Goal: Task Accomplishment & Management: Manage account settings

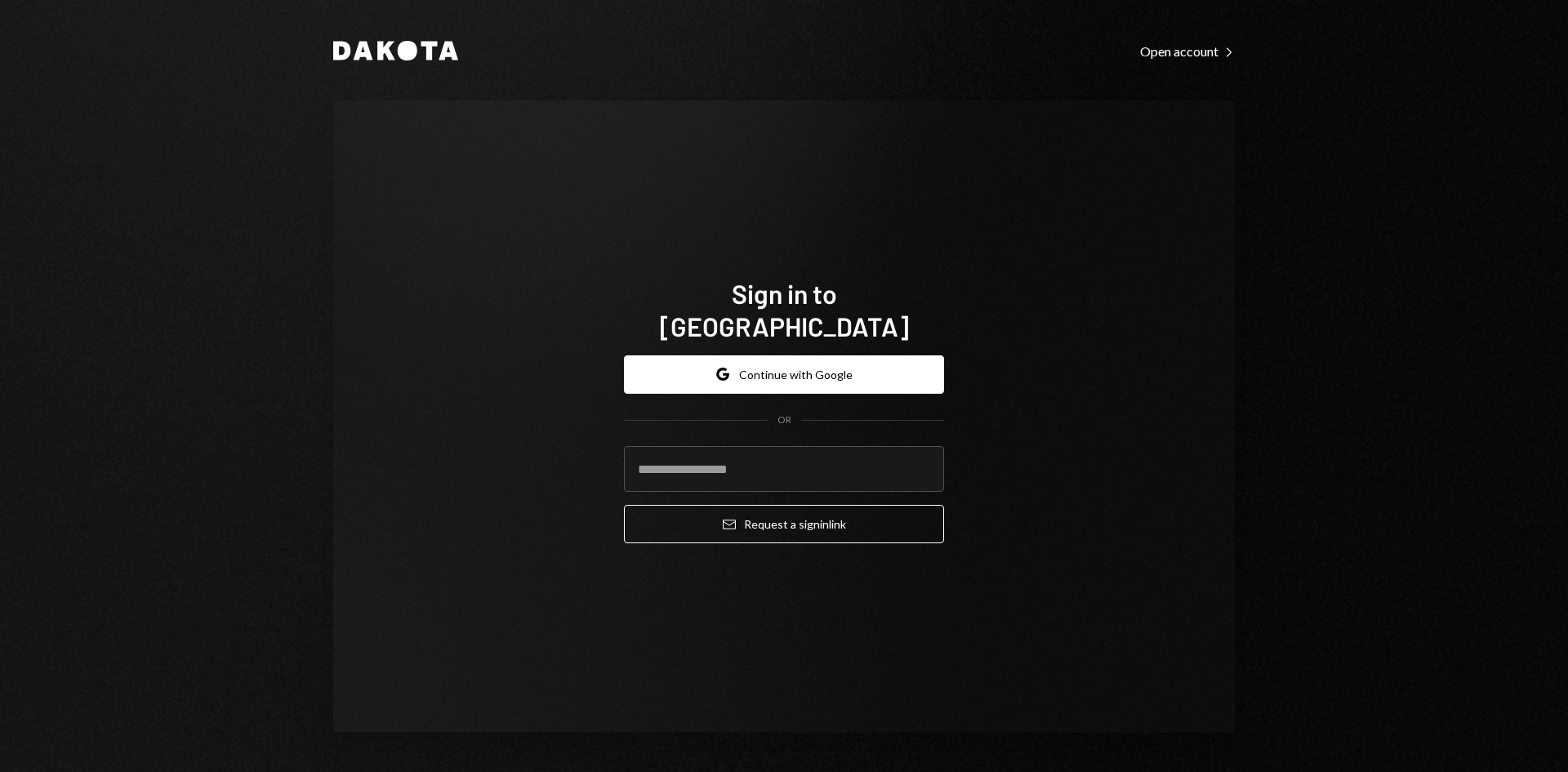
type input "**********"
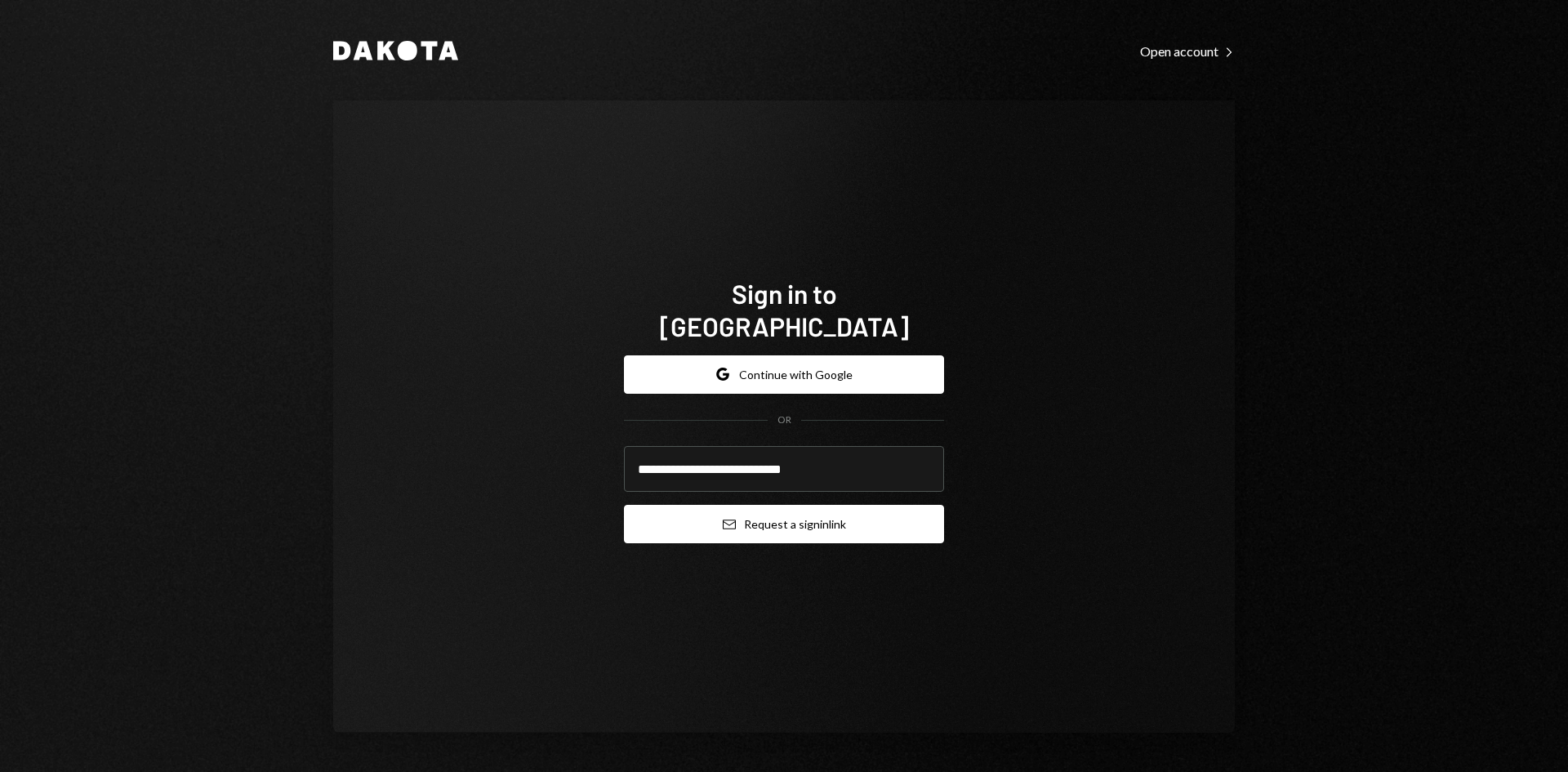
click at [784, 505] on button "Email Request a sign in link" at bounding box center [784, 524] width 321 height 39
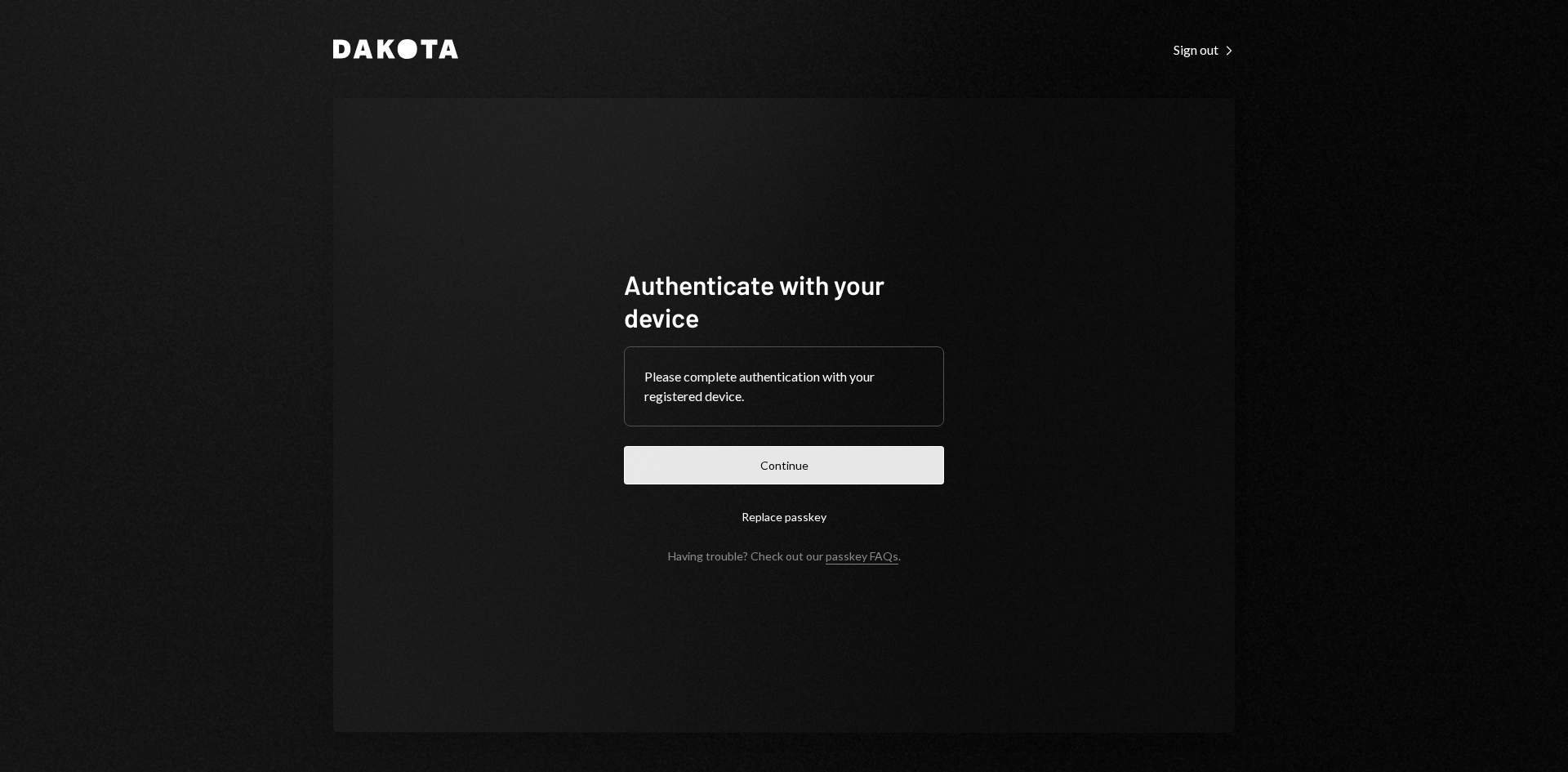
click at [726, 452] on button "Continue" at bounding box center [784, 465] width 321 height 39
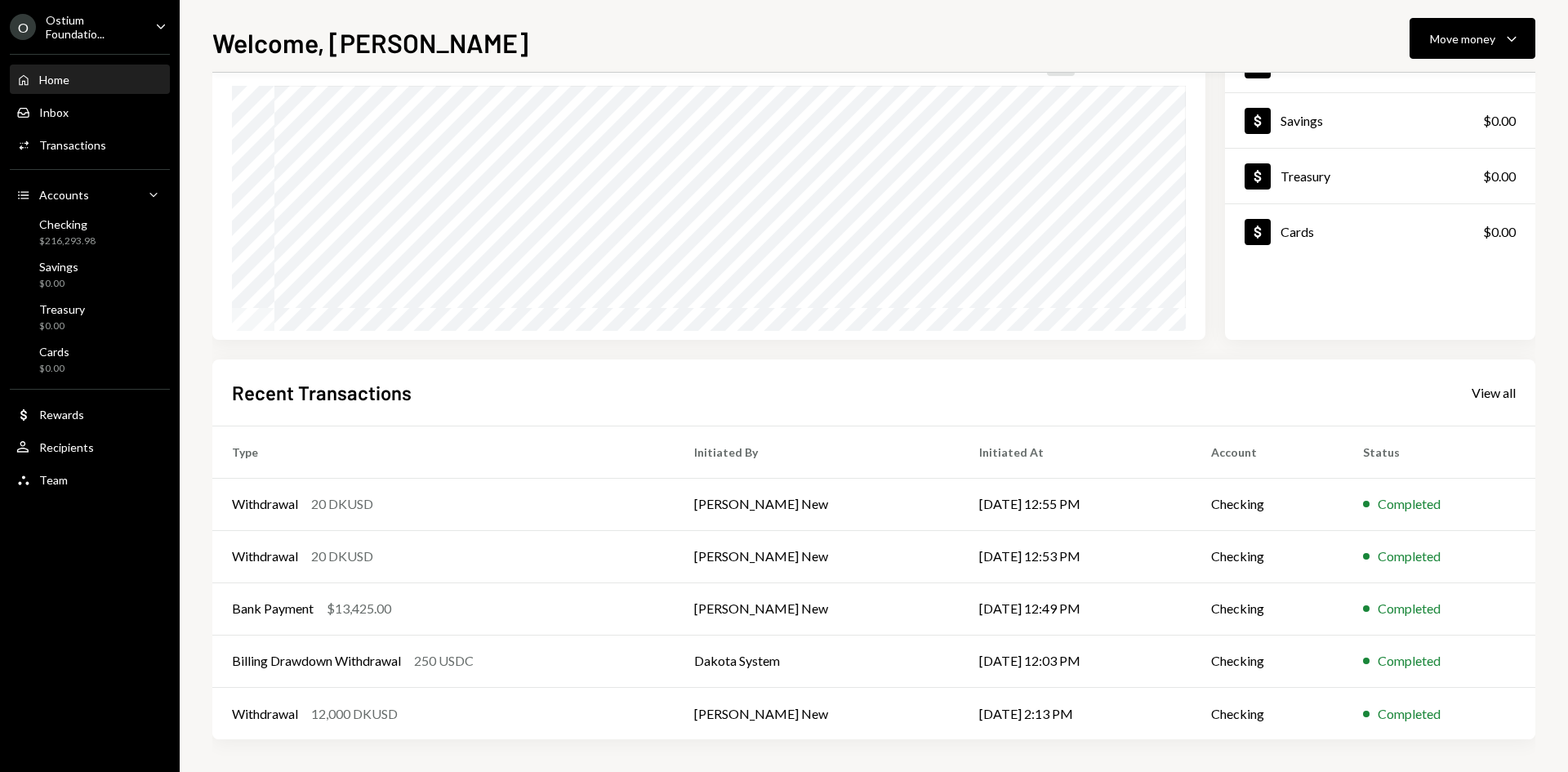
scroll to position [135, 0]
click at [430, 555] on div "Withdrawal 20 DKUSD" at bounding box center [443, 556] width 423 height 19
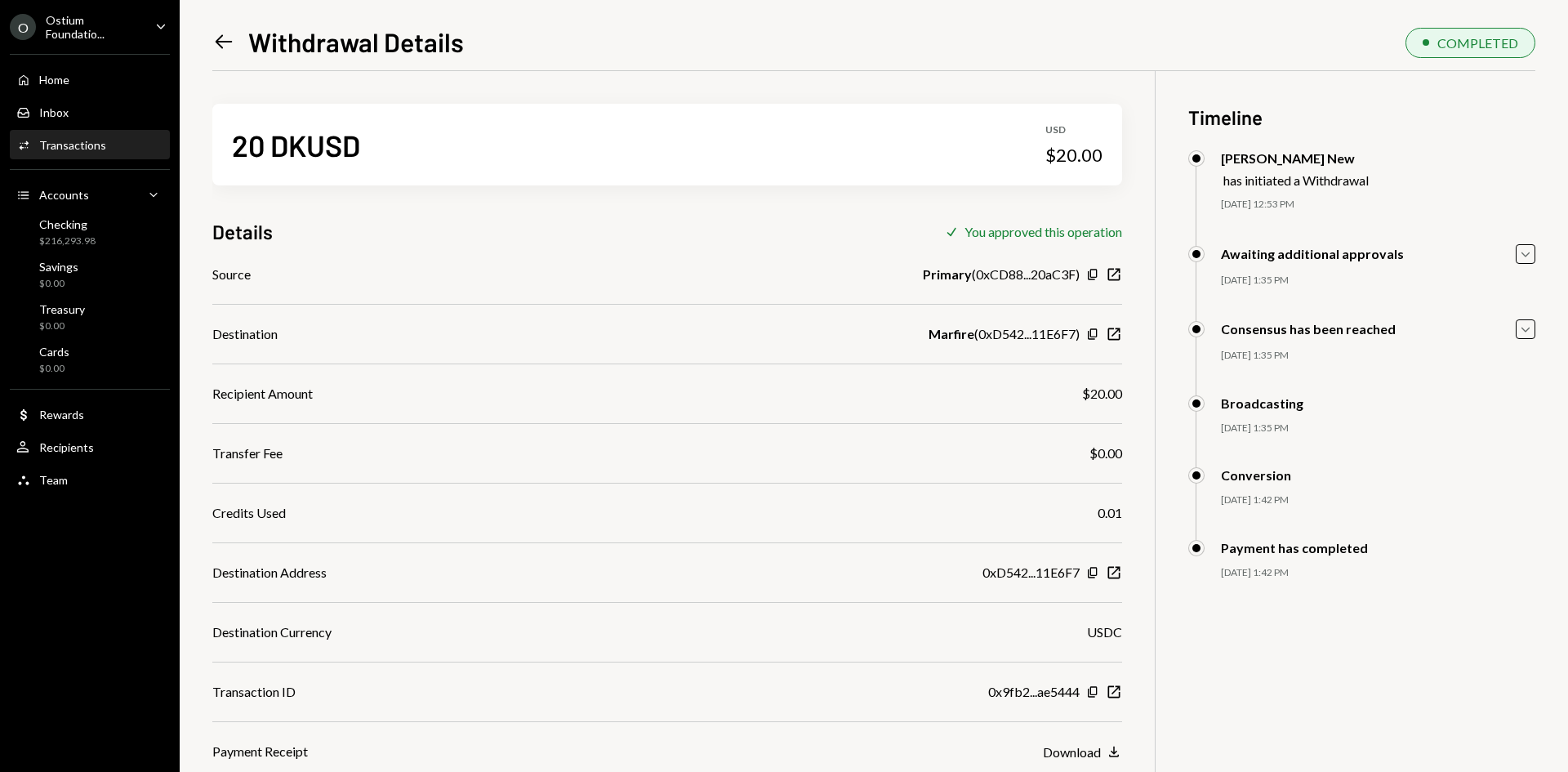
scroll to position [71, 0]
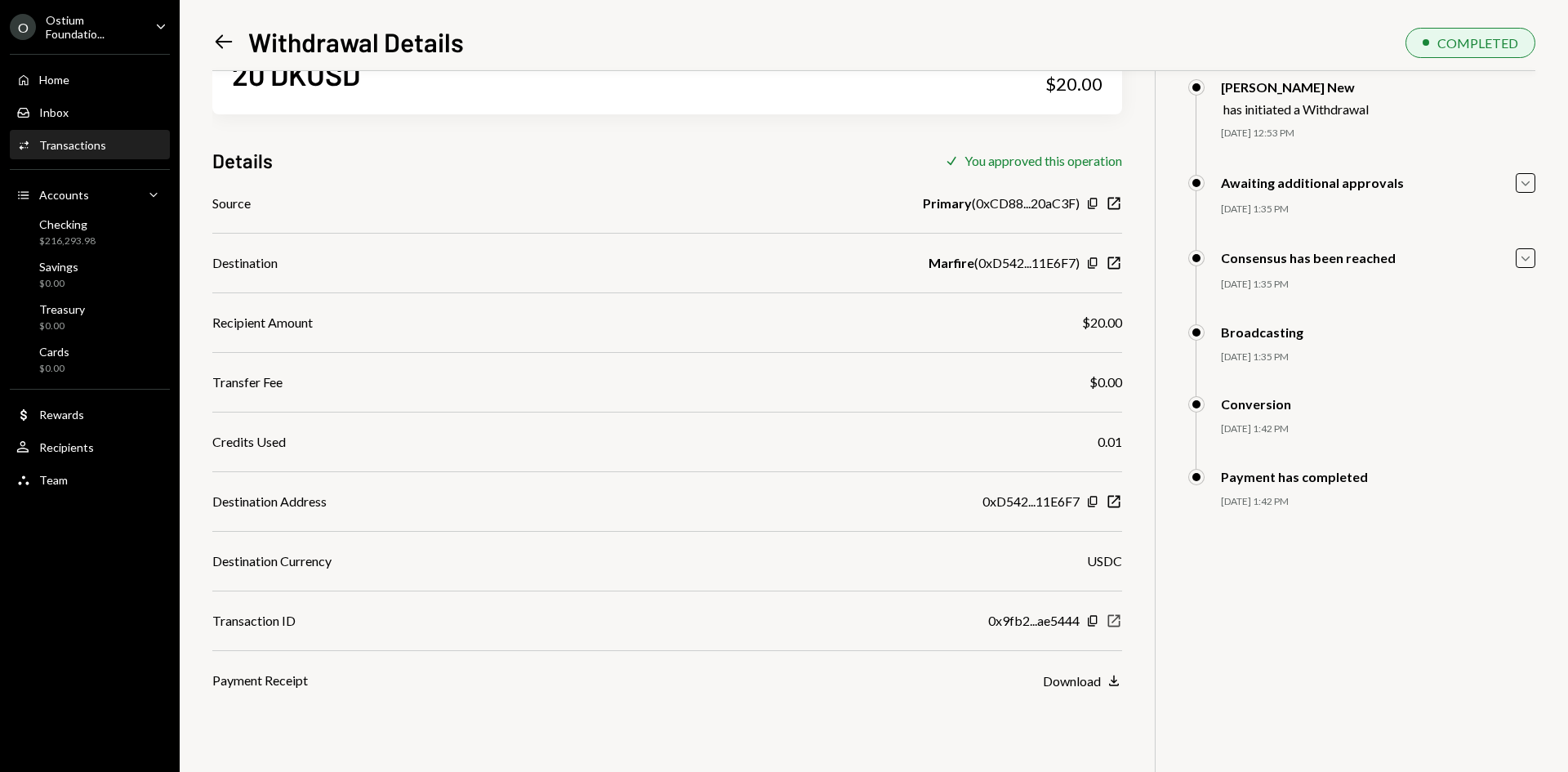
click at [1109, 623] on icon "button" at bounding box center [1114, 621] width 13 height 13
click at [87, 446] on div "Recipients" at bounding box center [66, 448] width 54 height 14
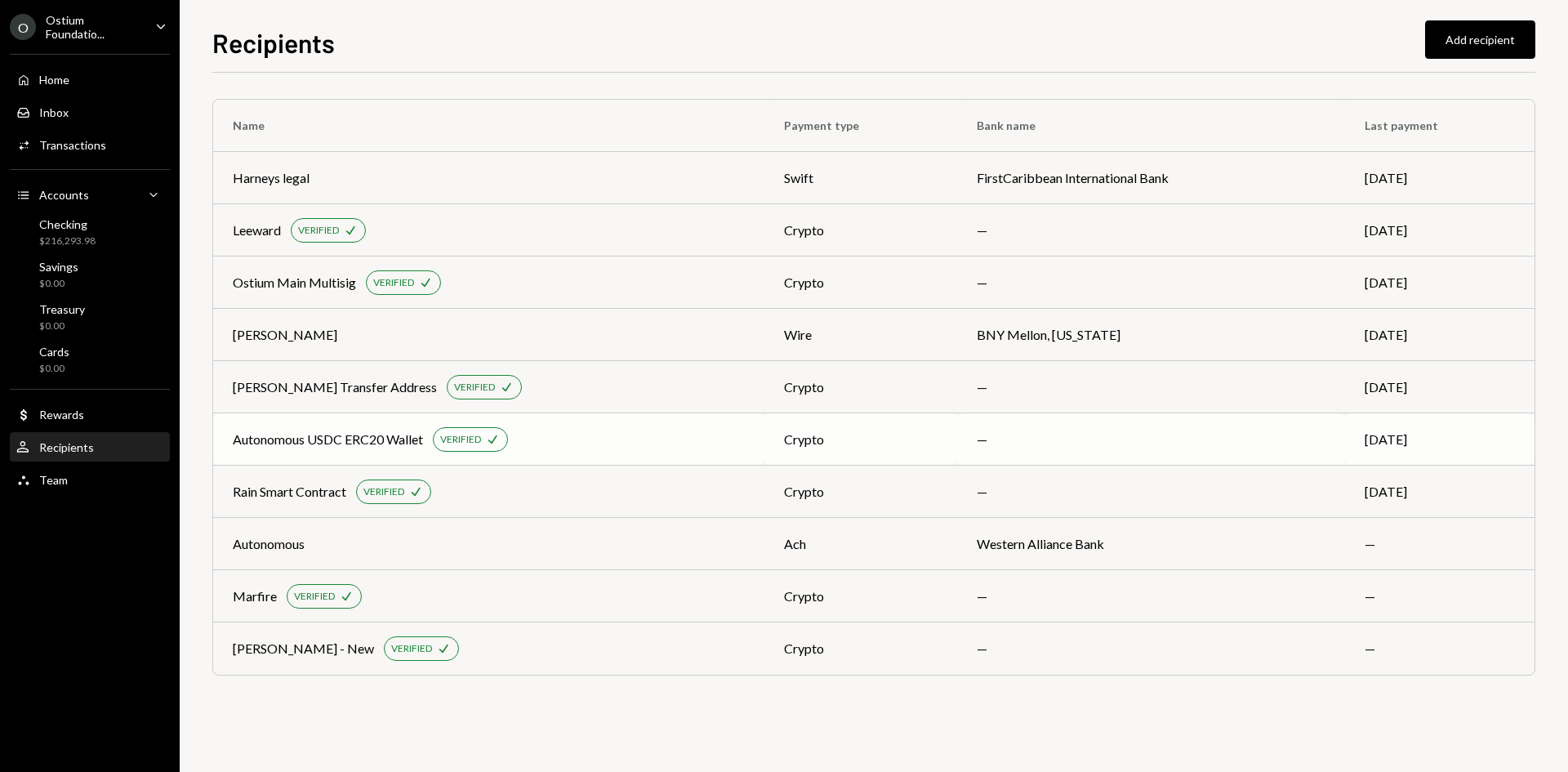
click at [666, 433] on div "Autonomous USDC ERC20 Wallet VERIFIED Check" at bounding box center [488, 439] width 512 height 24
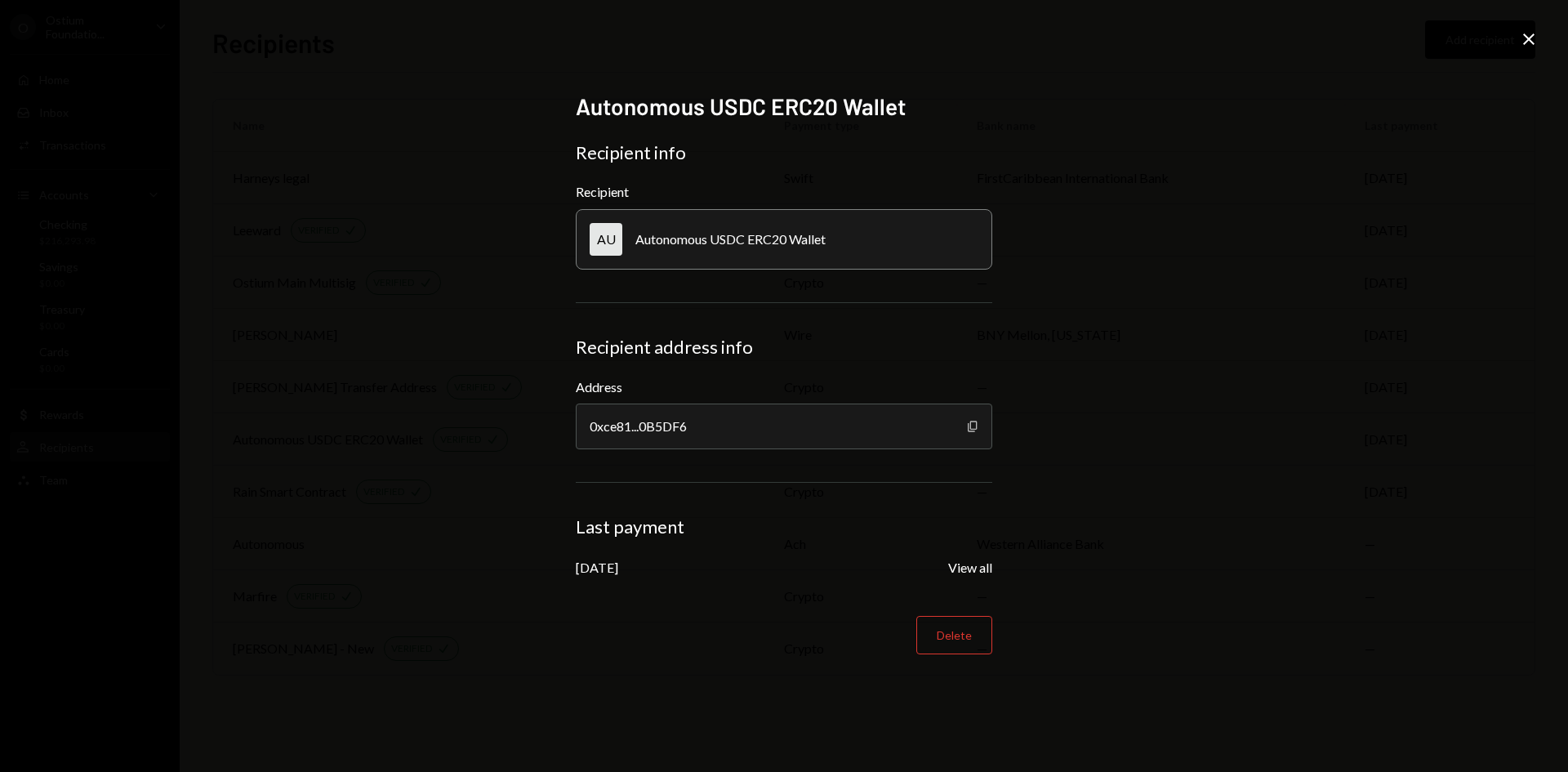
click at [969, 424] on icon "Copy" at bounding box center [972, 425] width 13 height 13
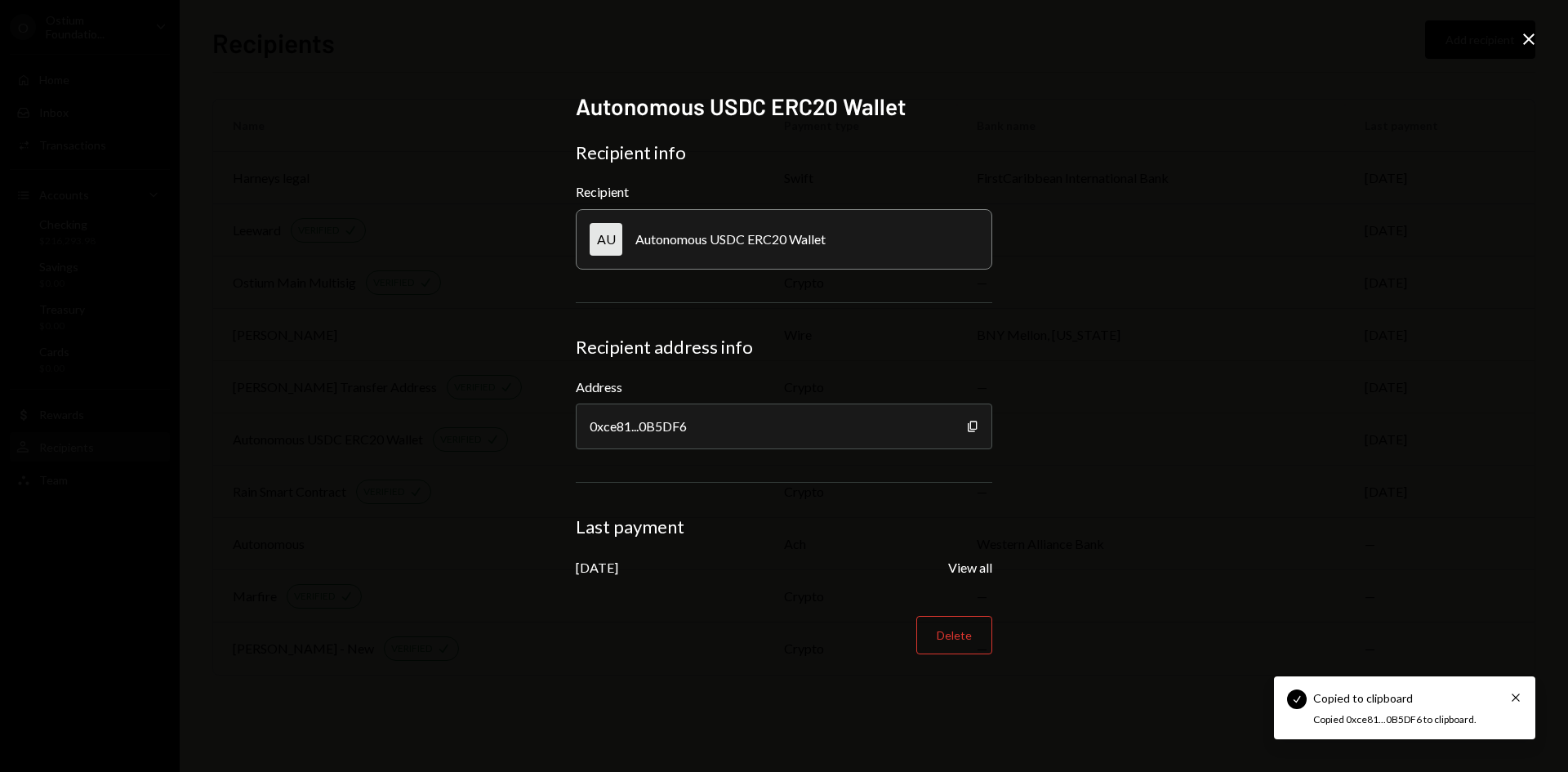
click at [1528, 36] on icon "Close" at bounding box center [1528, 39] width 19 height 19
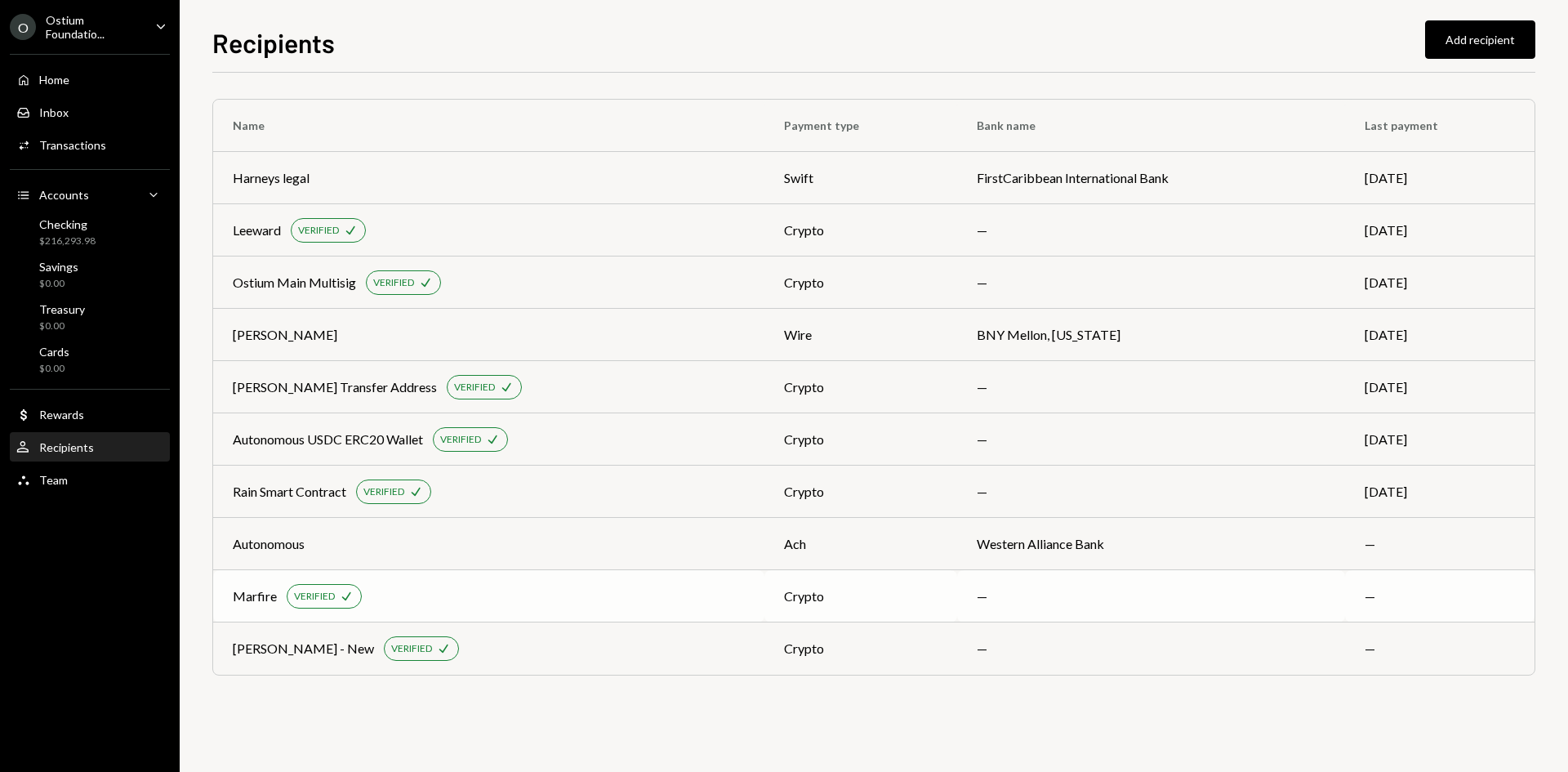
click at [706, 611] on td "Marfire VERIFIED Check" at bounding box center [488, 597] width 551 height 52
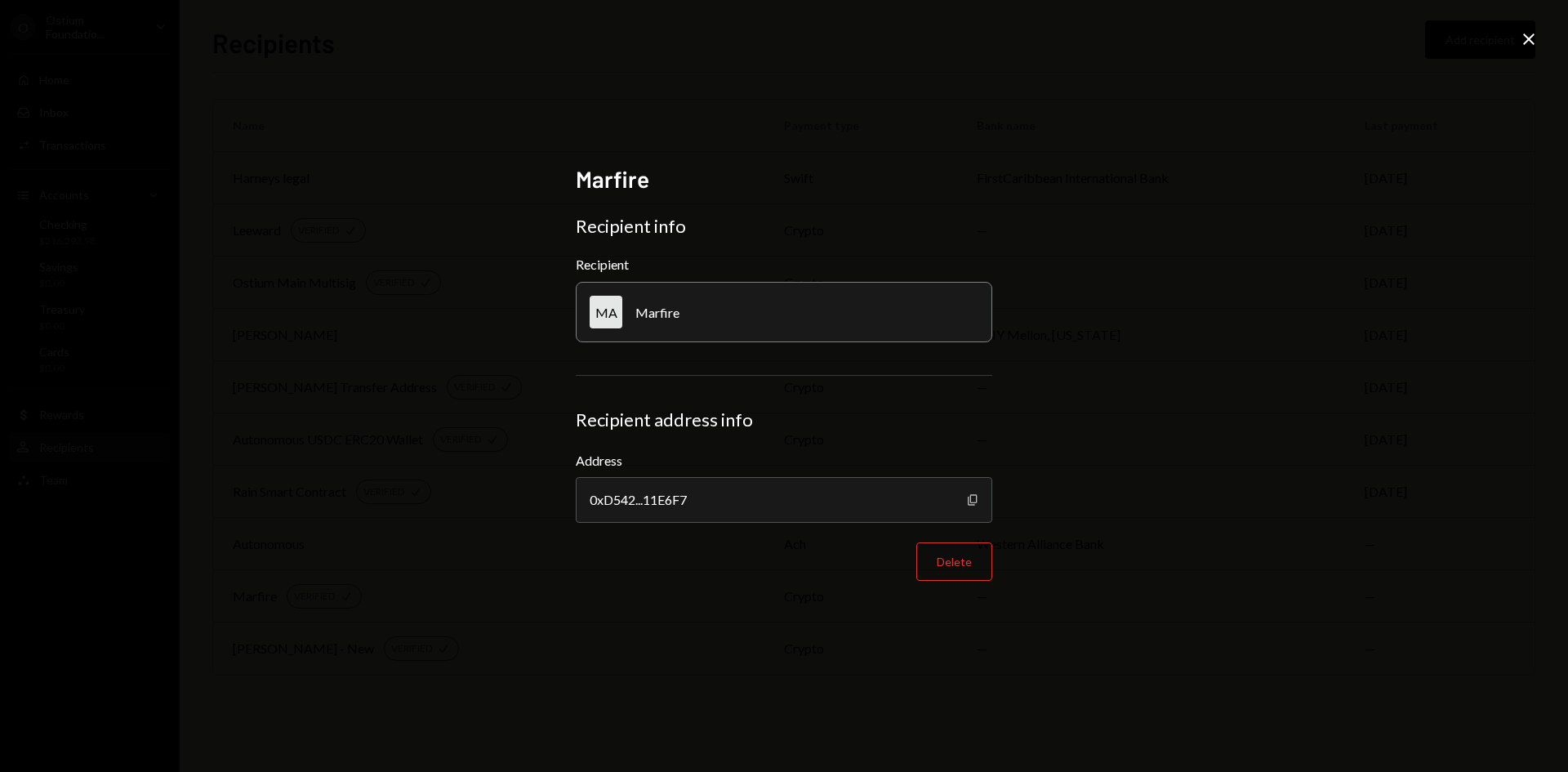
click at [971, 504] on icon "Copy" at bounding box center [972, 499] width 13 height 13
click at [1535, 37] on icon "Close" at bounding box center [1528, 39] width 19 height 19
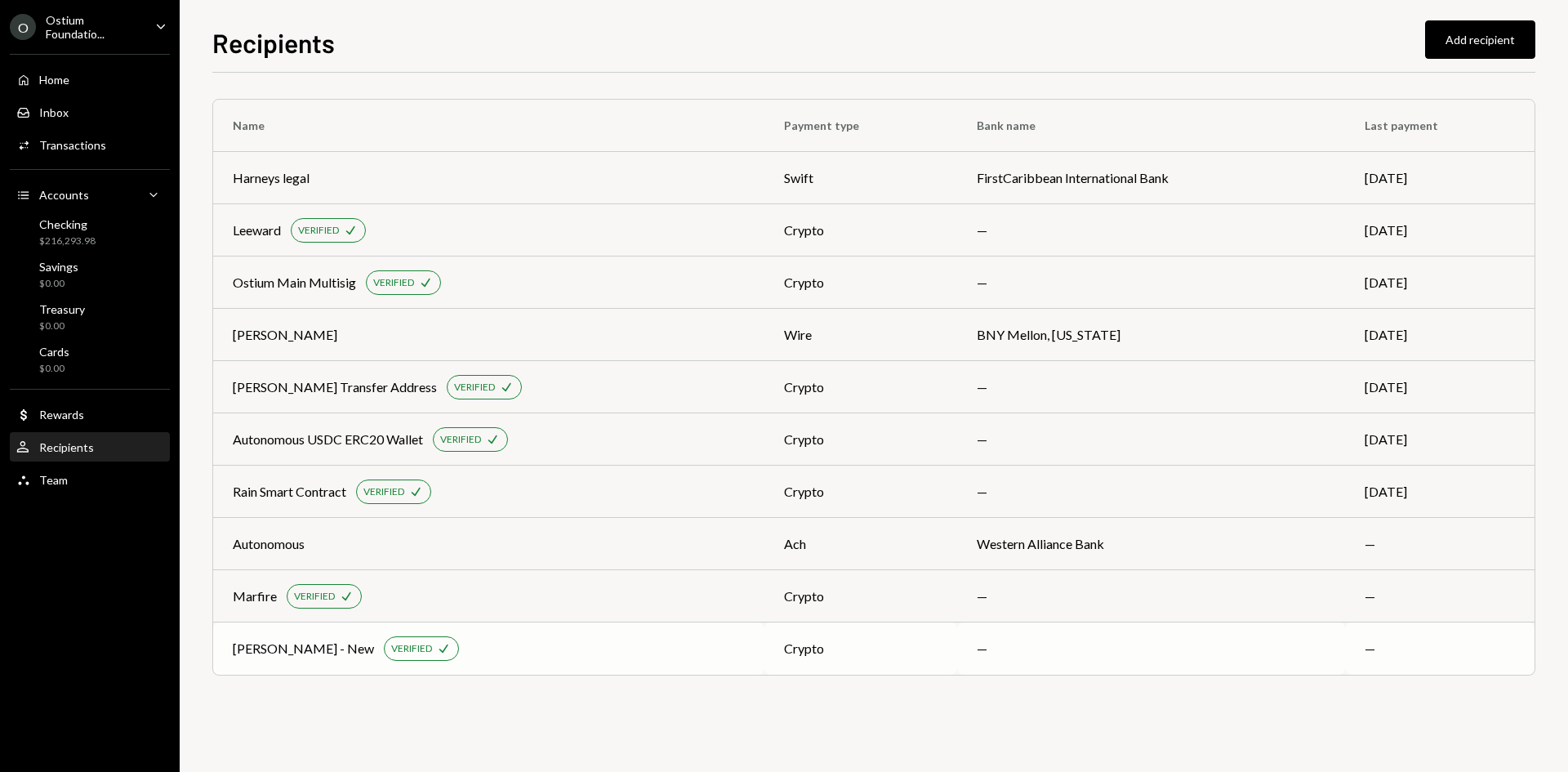
click at [697, 643] on div "[PERSON_NAME] - New VERIFIED Check" at bounding box center [488, 648] width 512 height 24
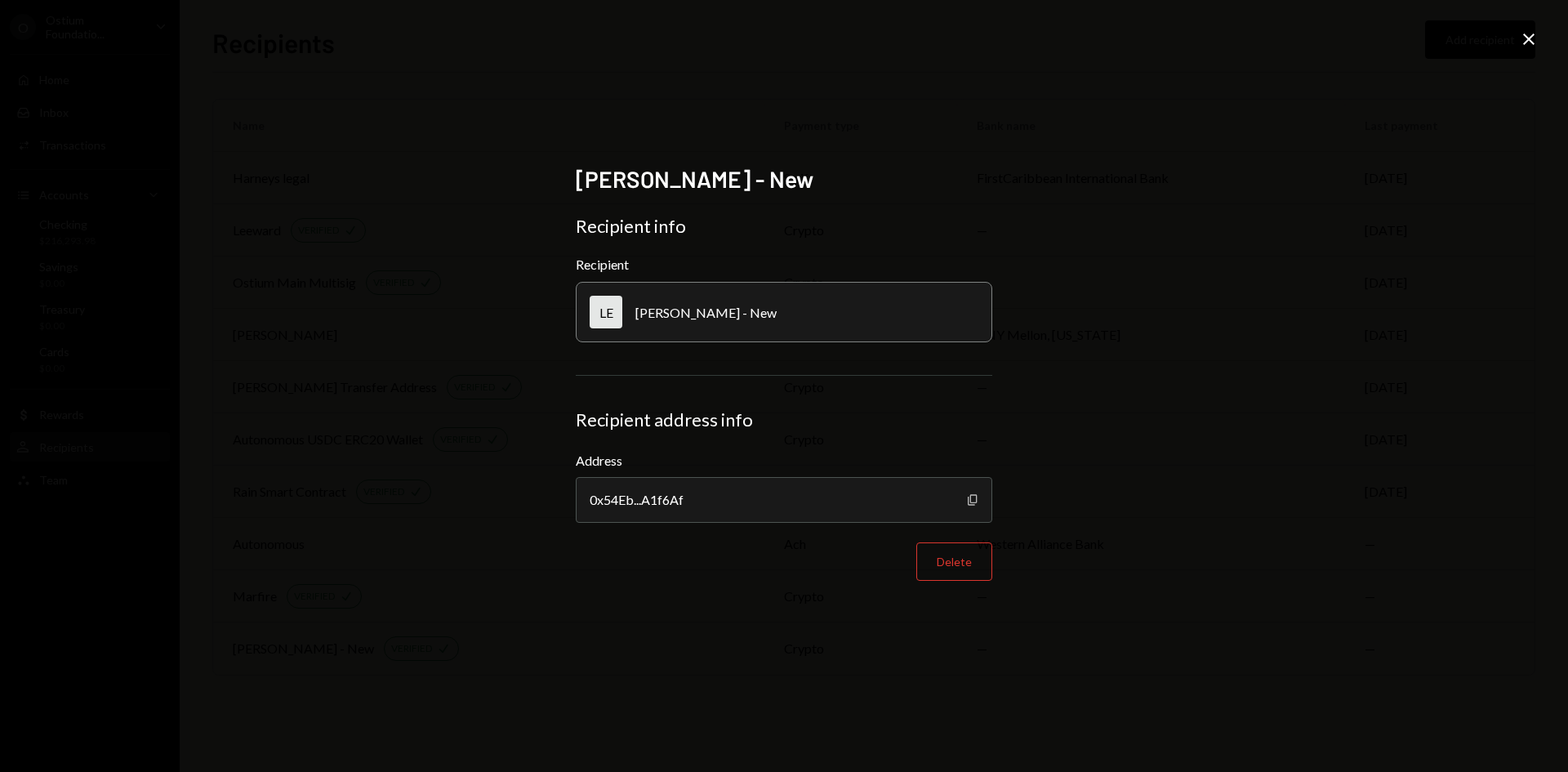
click at [972, 497] on icon "Copy" at bounding box center [972, 499] width 13 height 13
click at [1526, 35] on icon "Close" at bounding box center [1528, 39] width 19 height 19
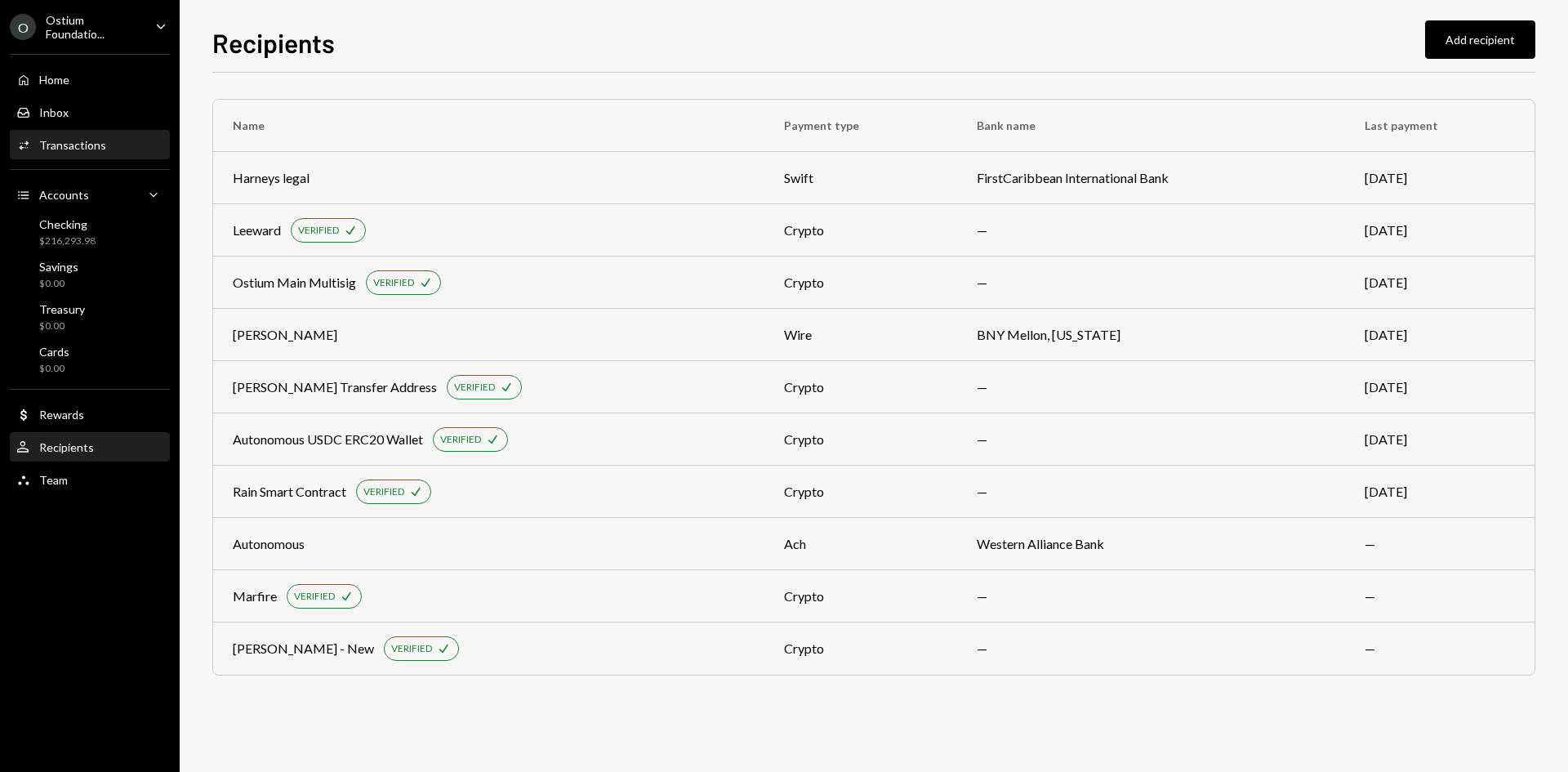
click at [67, 149] on div "Transactions" at bounding box center [72, 145] width 67 height 14
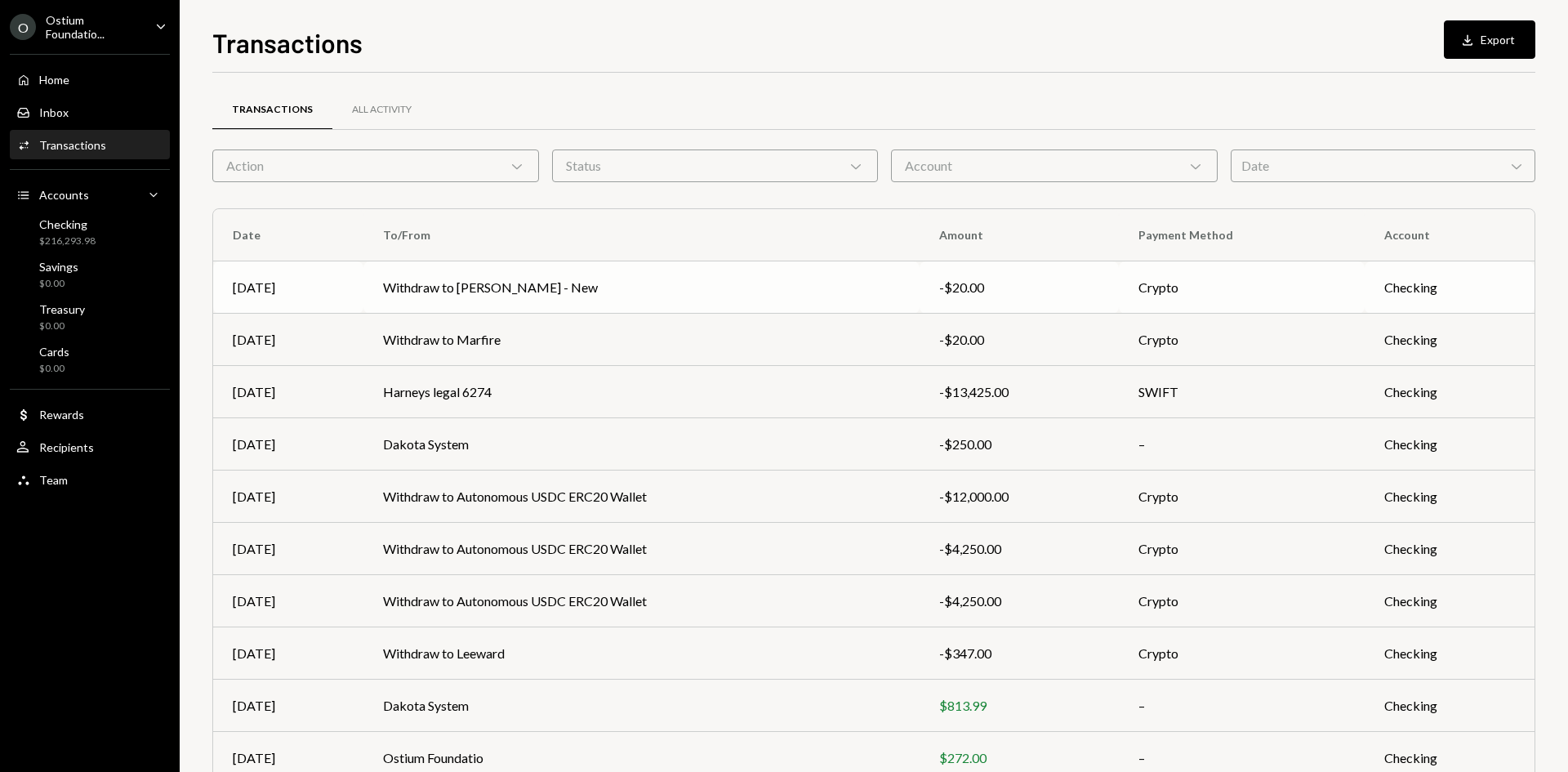
click at [869, 299] on td "Withdraw to [PERSON_NAME] - New" at bounding box center [641, 288] width 556 height 52
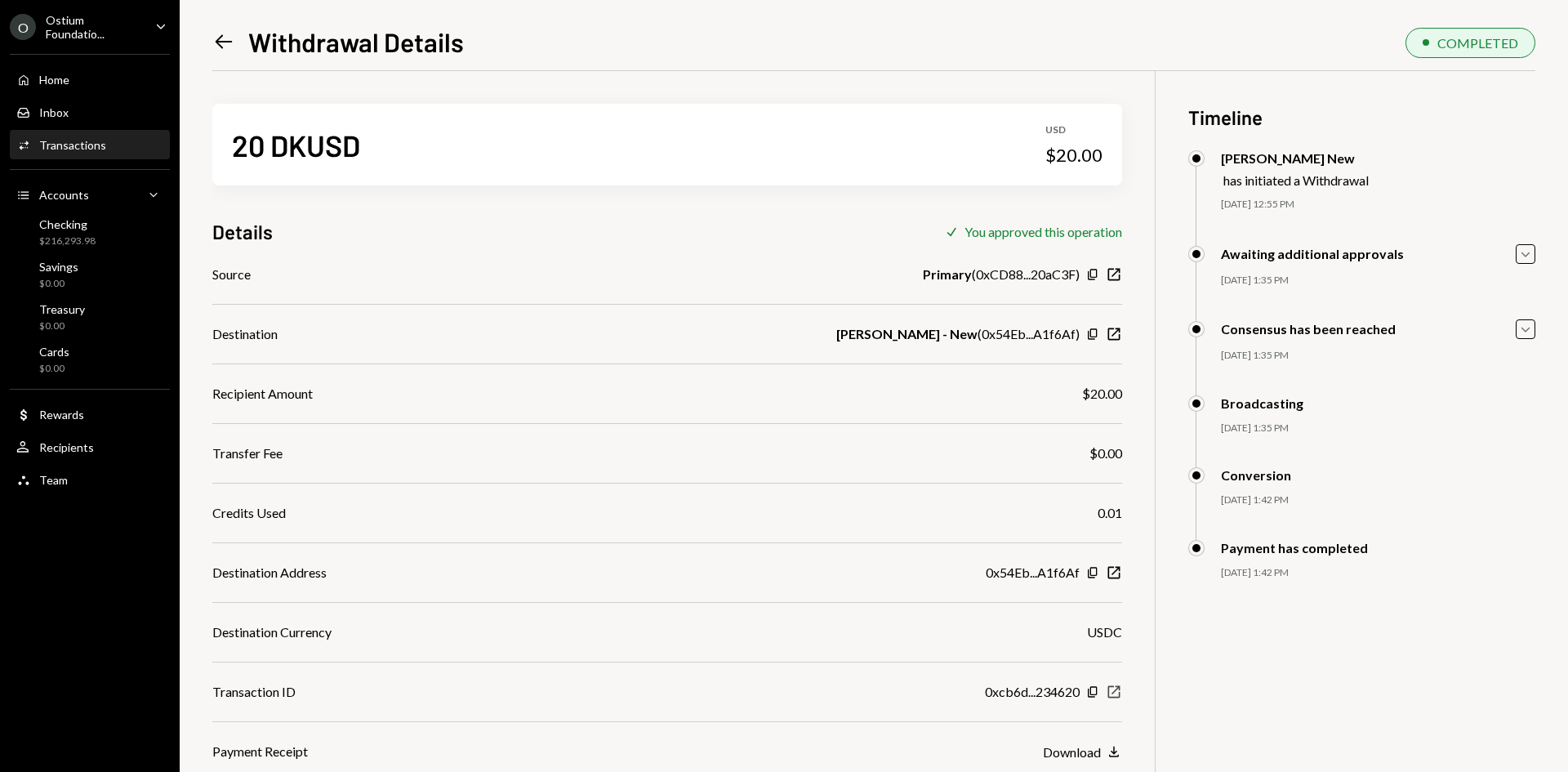
click at [1119, 695] on icon "button" at bounding box center [1114, 692] width 13 height 13
